Goal: Complete application form

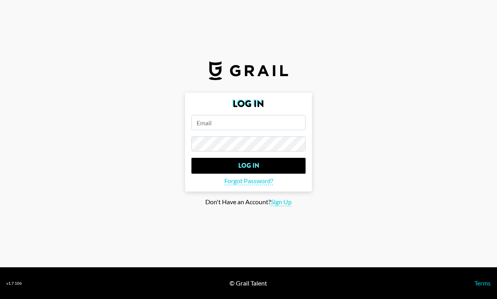
click at [257, 126] on input "email" at bounding box center [248, 122] width 114 height 15
click at [285, 202] on span "Sign Up" at bounding box center [281, 202] width 21 height 8
type input "Sign Up"
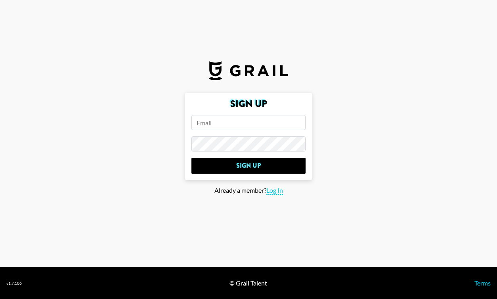
click at [257, 129] on input "email" at bounding box center [248, 122] width 114 height 15
type input "[PERSON_NAME][EMAIL_ADDRESS][DOMAIN_NAME]"
click at [191, 158] on input "Sign Up" at bounding box center [248, 166] width 114 height 16
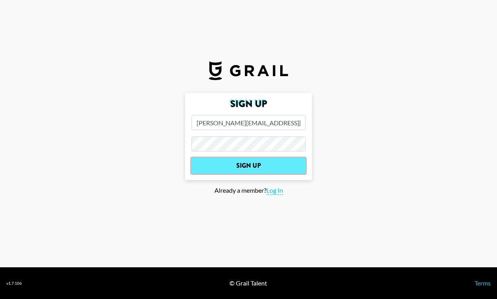
click at [238, 169] on input "Sign Up" at bounding box center [248, 166] width 114 height 16
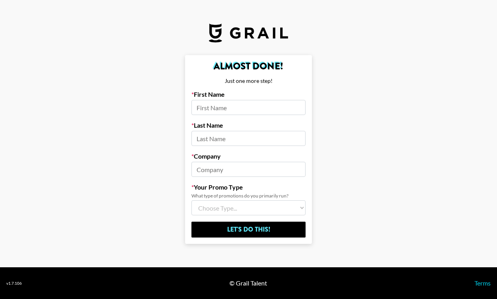
click at [246, 109] on input at bounding box center [248, 107] width 114 height 15
type input "lil"
click at [261, 139] on input at bounding box center [248, 138] width 114 height 15
type input "[PERSON_NAME]"
click at [253, 168] on input at bounding box center [248, 169] width 114 height 15
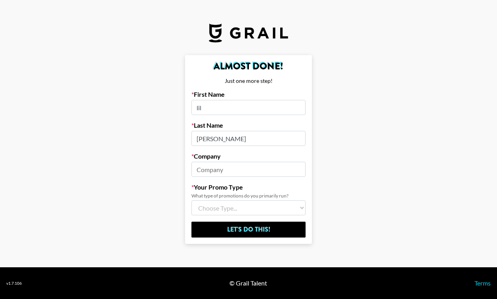
type input "LISEN"
click at [254, 208] on select "Choose Type... Song Promos Brand Promos Both (I work at an Agency)" at bounding box center [248, 207] width 114 height 15
select select "Brand"
click at [191, 200] on select "Choose Type... Song Promos Brand Promos Both (I work at an Agency)" at bounding box center [248, 207] width 114 height 15
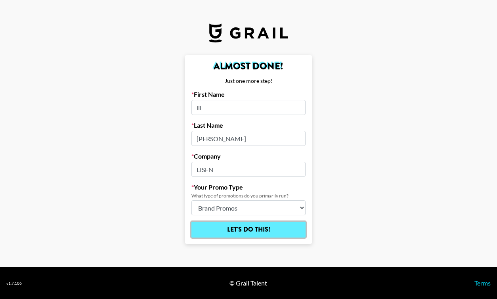
click at [256, 232] on input "Let's Do This!" at bounding box center [248, 229] width 114 height 16
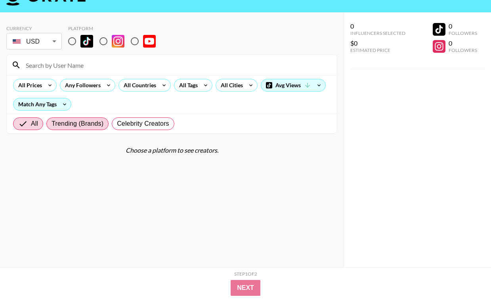
scroll to position [32, 0]
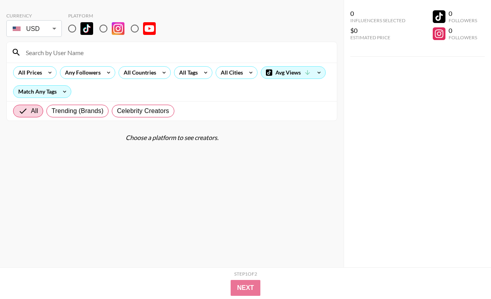
click at [138, 136] on div "Choose a platform to see creators." at bounding box center [171, 137] width 331 height 8
click at [70, 29] on input "radio" at bounding box center [72, 28] width 17 height 17
radio input "true"
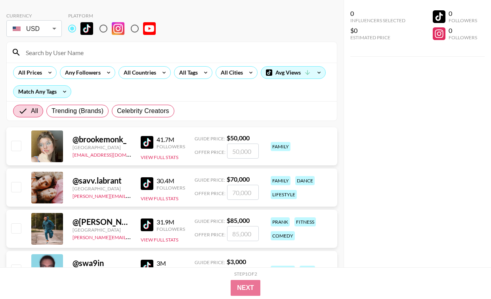
scroll to position [0, 0]
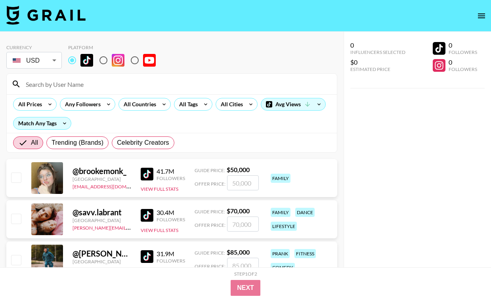
drag, startPoint x: 73, startPoint y: 58, endPoint x: 82, endPoint y: 58, distance: 9.1
click at [73, 58] on input "radio" at bounding box center [72, 60] width 17 height 17
click at [102, 61] on input "radio" at bounding box center [103, 60] width 17 height 17
radio input "true"
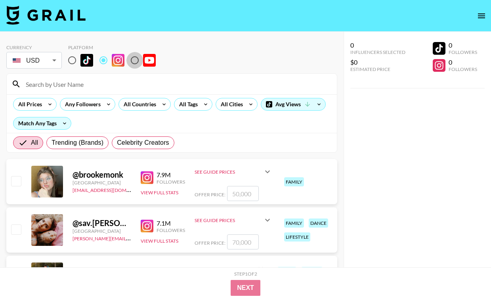
click at [137, 64] on input "radio" at bounding box center [134, 60] width 17 height 17
radio input "true"
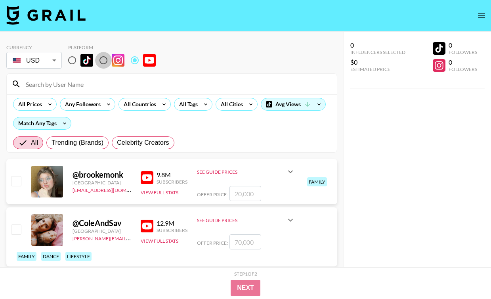
click at [109, 59] on input "radio" at bounding box center [103, 60] width 17 height 17
radio input "true"
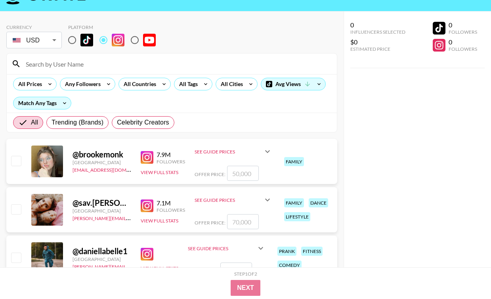
scroll to position [40, 0]
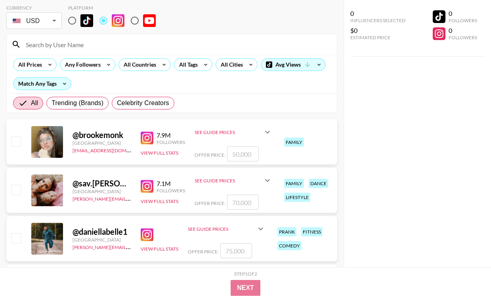
click at [247, 157] on input "number" at bounding box center [243, 153] width 32 height 15
click at [216, 162] on div "@ brookemonk [GEOGRAPHIC_DATA] [EMAIL_ADDRESS][DOMAIN_NAME] 7.9M Followers View…" at bounding box center [171, 141] width 331 height 45
click at [215, 158] on div "Offer Price:" at bounding box center [233, 153] width 78 height 15
click at [212, 153] on span "Offer Price:" at bounding box center [209, 155] width 31 height 6
click at [105, 65] on icon at bounding box center [108, 65] width 13 height 12
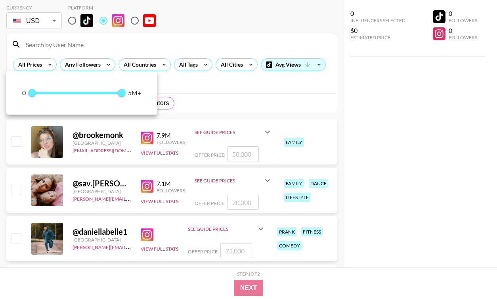
type input "3500000"
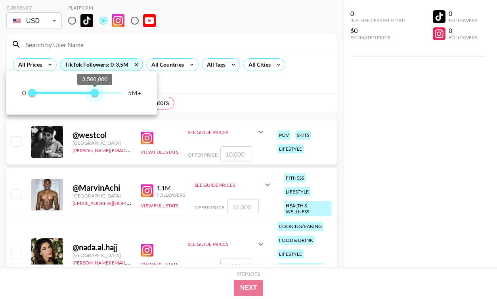
click at [95, 91] on span "0 3,500,000" at bounding box center [77, 93] width 90 height 12
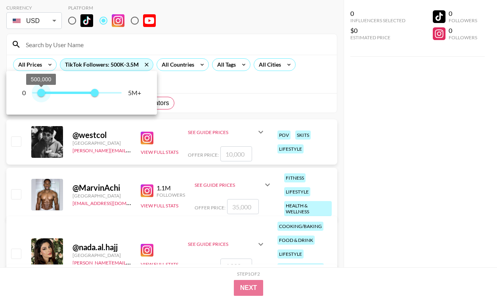
click at [41, 94] on span "500,000 3,500,000" at bounding box center [77, 93] width 90 height 12
type input "0"
drag, startPoint x: 41, startPoint y: 94, endPoint x: 26, endPoint y: 92, distance: 15.5
click at [28, 92] on span "0" at bounding box center [32, 93] width 8 height 8
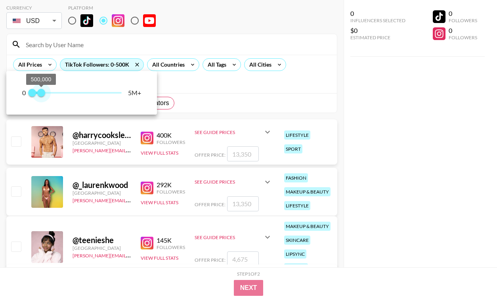
type input "400000"
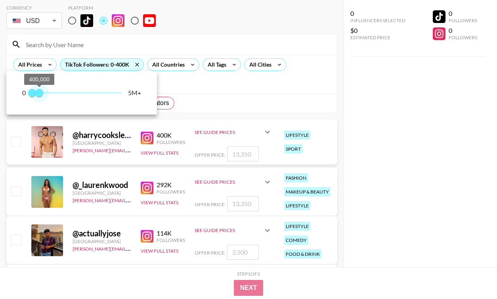
drag, startPoint x: 92, startPoint y: 95, endPoint x: 40, endPoint y: 93, distance: 51.9
click at [40, 93] on span "400,000" at bounding box center [39, 93] width 8 height 8
click at [277, 112] on div at bounding box center [248, 149] width 497 height 299
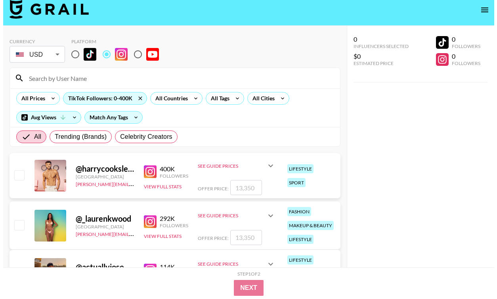
scroll to position [0, 0]
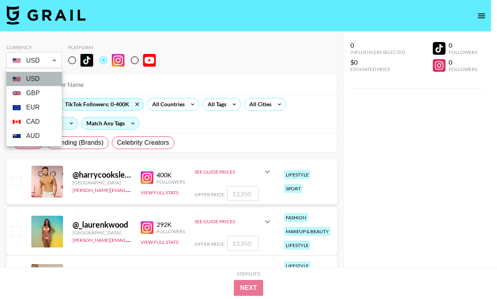
click at [57, 73] on li "USD" at bounding box center [33, 79] width 55 height 14
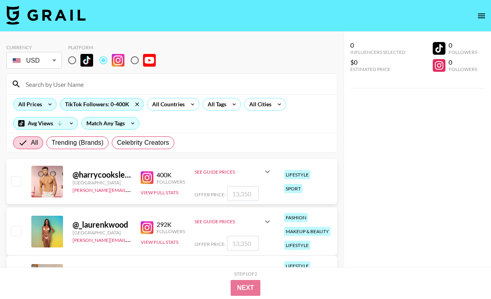
click at [46, 107] on icon at bounding box center [50, 104] width 13 height 12
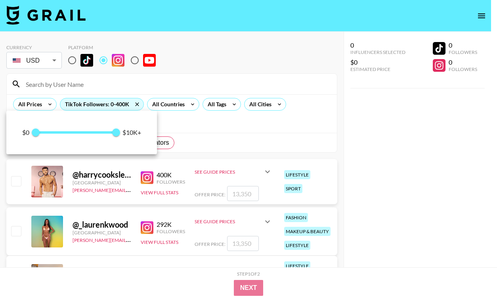
click at [148, 82] on div at bounding box center [248, 149] width 497 height 299
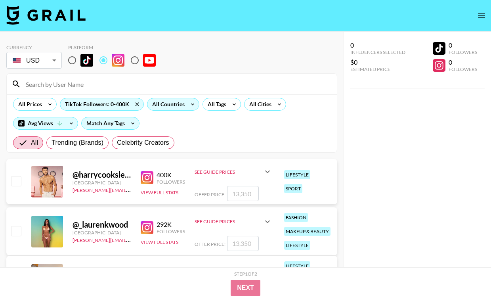
click at [169, 104] on div "All Countries" at bounding box center [166, 104] width 39 height 12
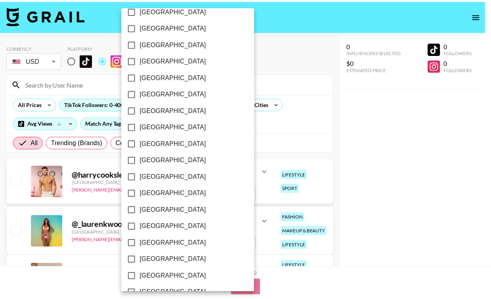
scroll to position [625, 0]
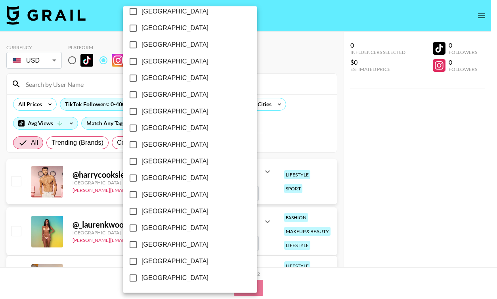
click at [176, 246] on span "[GEOGRAPHIC_DATA]" at bounding box center [174, 245] width 67 height 10
click at [141, 246] on input "[GEOGRAPHIC_DATA]" at bounding box center [133, 244] width 17 height 17
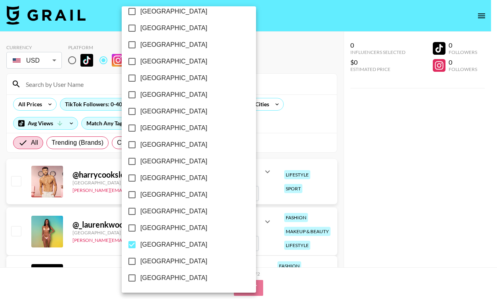
click at [176, 245] on span "[GEOGRAPHIC_DATA]" at bounding box center [173, 245] width 67 height 10
click at [140, 245] on input "[GEOGRAPHIC_DATA]" at bounding box center [132, 244] width 17 height 17
checkbox input "false"
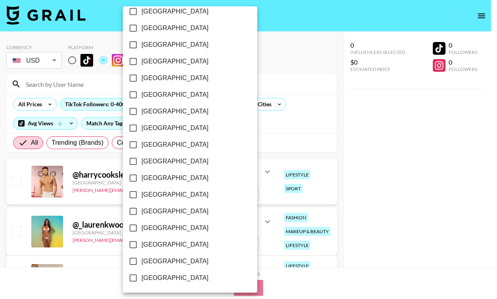
click at [179, 259] on span "[GEOGRAPHIC_DATA]" at bounding box center [174, 261] width 67 height 10
click at [141, 259] on input "[GEOGRAPHIC_DATA]" at bounding box center [133, 261] width 17 height 17
checkbox input "true"
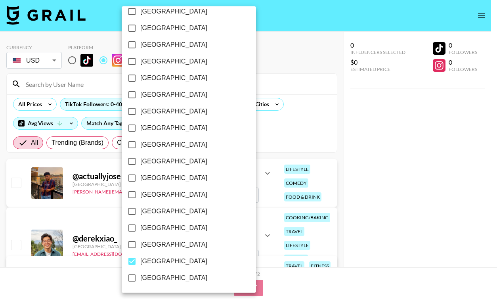
click at [262, 146] on div at bounding box center [248, 149] width 497 height 299
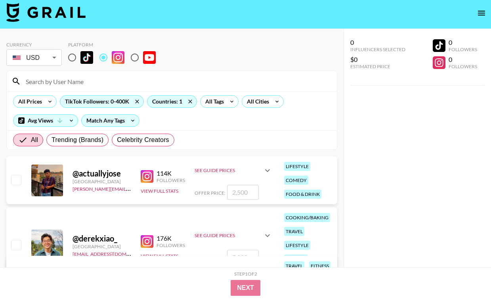
scroll to position [0, 0]
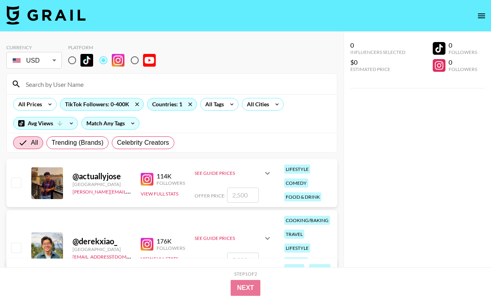
click at [241, 193] on input "number" at bounding box center [243, 194] width 32 height 15
checkbox input "true"
type input "1"
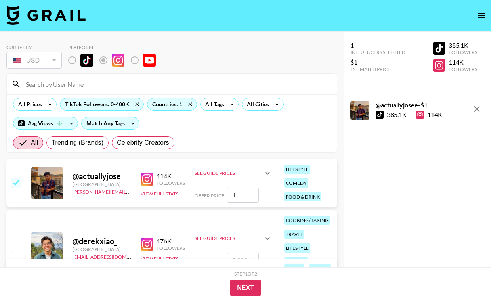
checkbox input "false"
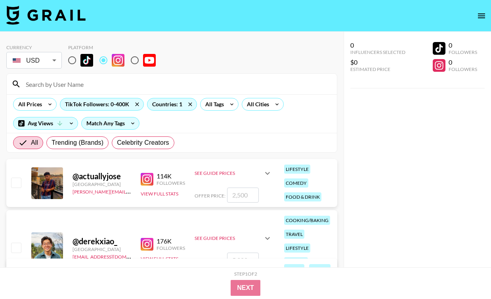
checkbox input "true"
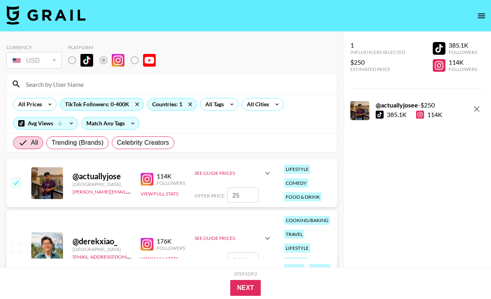
type input "2"
checkbox input "false"
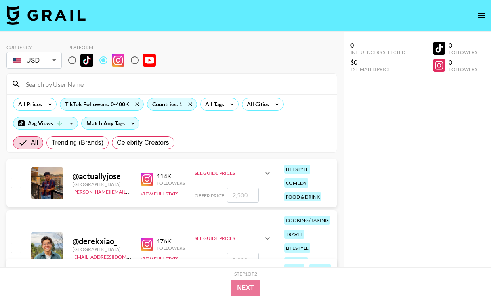
click at [101, 179] on div "@ actuallyjose" at bounding box center [101, 176] width 59 height 10
click at [149, 181] on img at bounding box center [147, 179] width 13 height 13
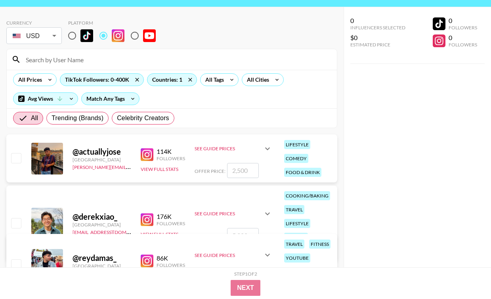
scroll to position [40, 0]
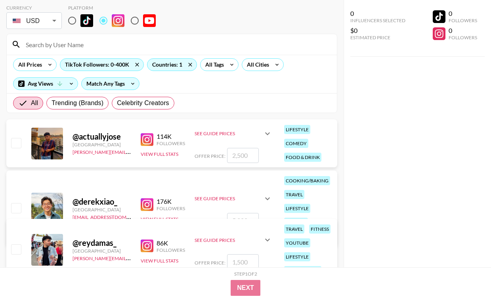
click at [143, 204] on img at bounding box center [147, 204] width 13 height 13
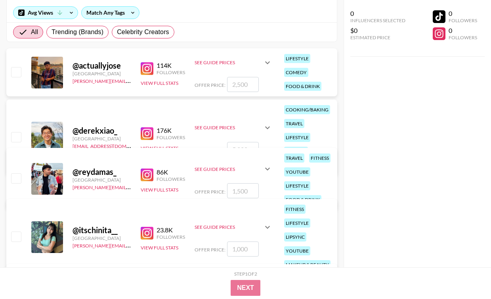
scroll to position [119, 0]
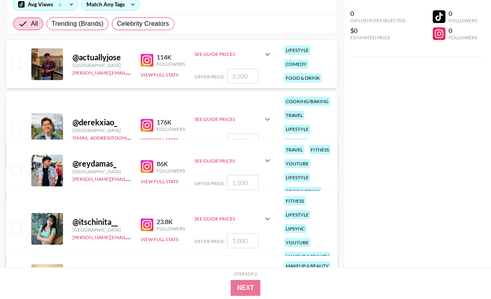
click at [137, 170] on div "@ reydamas_ [GEOGRAPHIC_DATA] [PERSON_NAME][EMAIL_ADDRESS][PERSON_NAME][DOMAIN_…" at bounding box center [171, 170] width 331 height 62
click at [145, 168] on img at bounding box center [147, 166] width 13 height 13
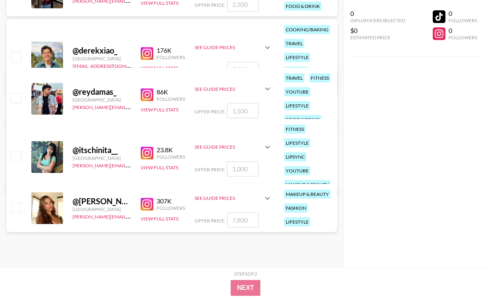
scroll to position [198, 0]
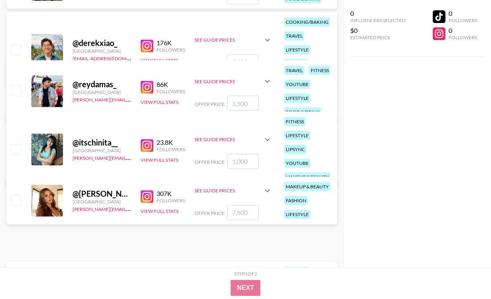
click at [143, 145] on img at bounding box center [147, 145] width 13 height 13
click at [147, 198] on img at bounding box center [147, 196] width 13 height 13
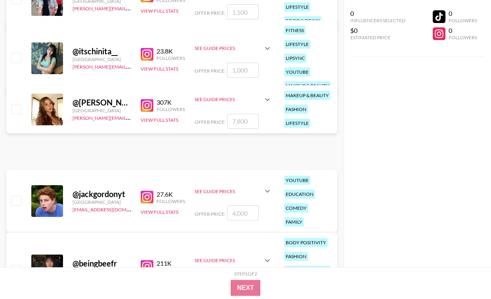
scroll to position [396, 0]
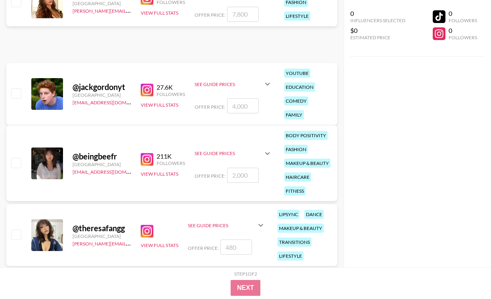
click at [143, 96] on img at bounding box center [147, 90] width 13 height 13
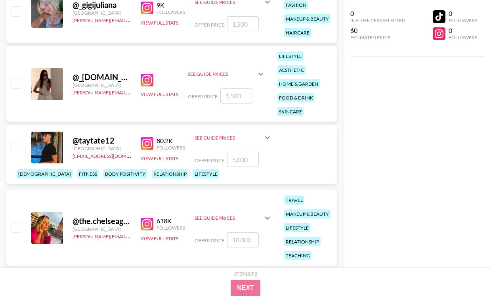
scroll to position [1981, 0]
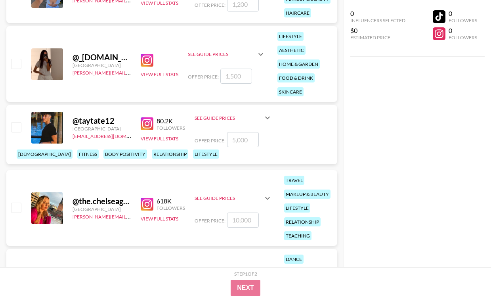
click at [232, 147] on input "number" at bounding box center [243, 139] width 32 height 15
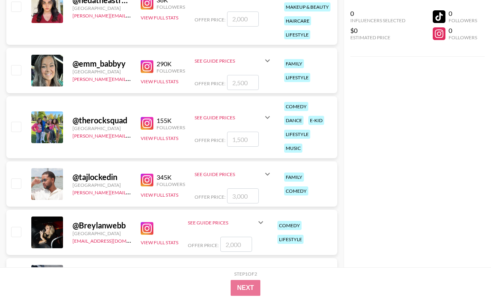
scroll to position [2931, 0]
